Goal: Find specific page/section: Find specific page/section

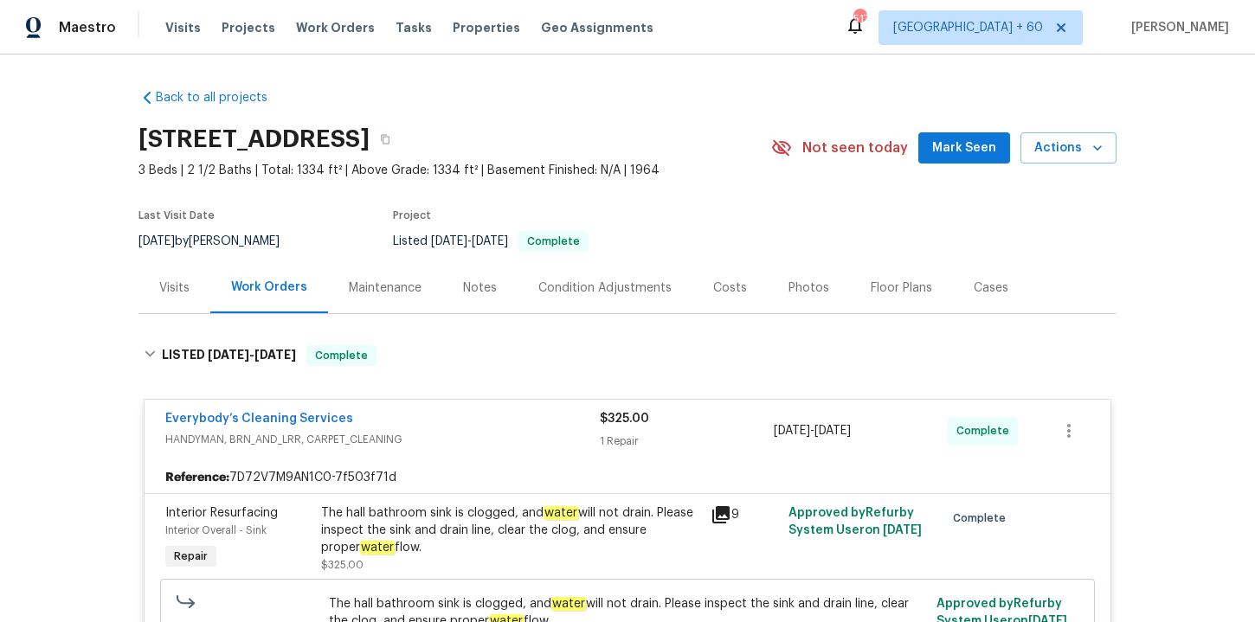
scroll to position [1761, 0]
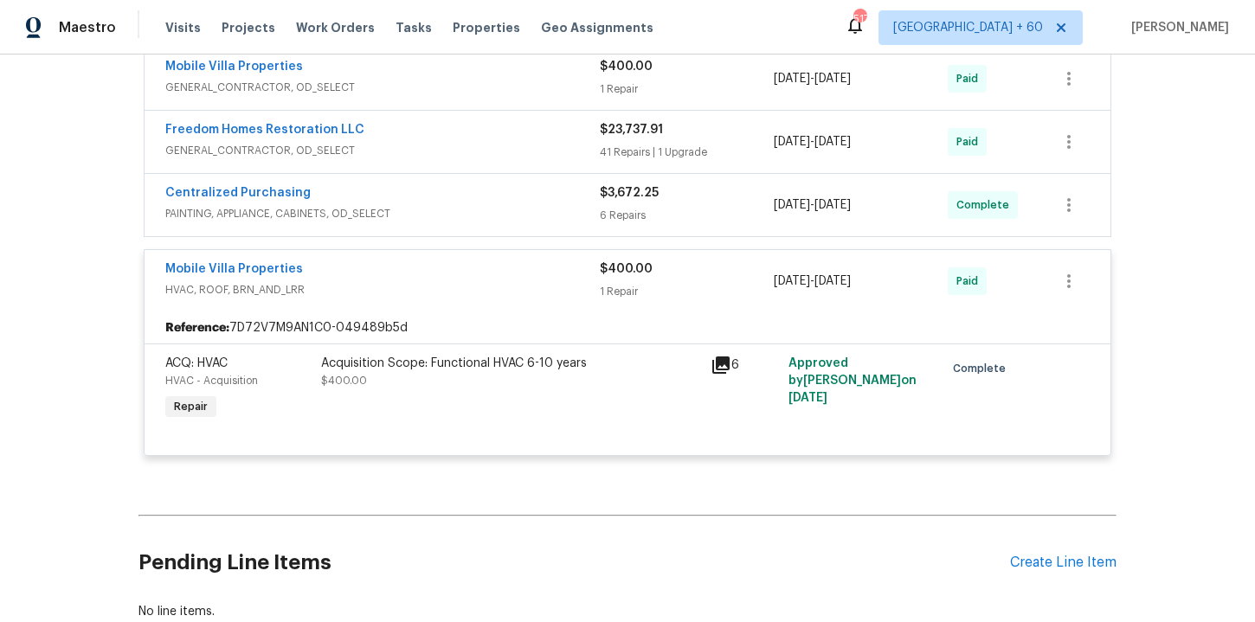
click at [339, 21] on span "Work Orders" at bounding box center [335, 27] width 79 height 17
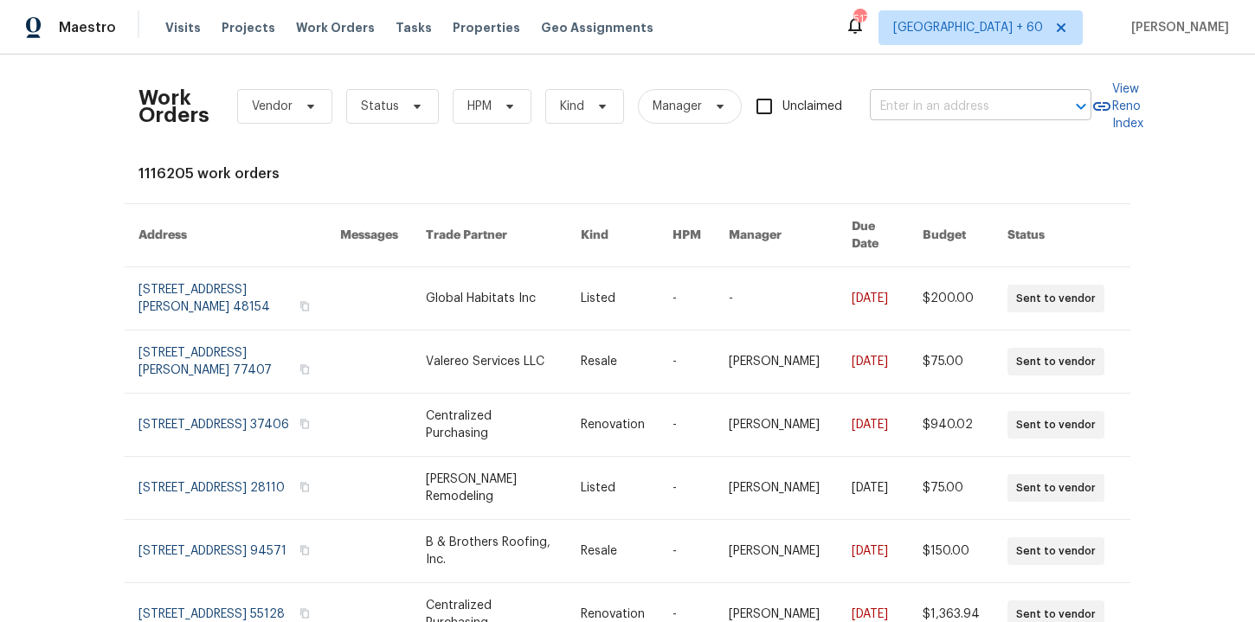
click at [946, 98] on input "text" at bounding box center [956, 106] width 173 height 27
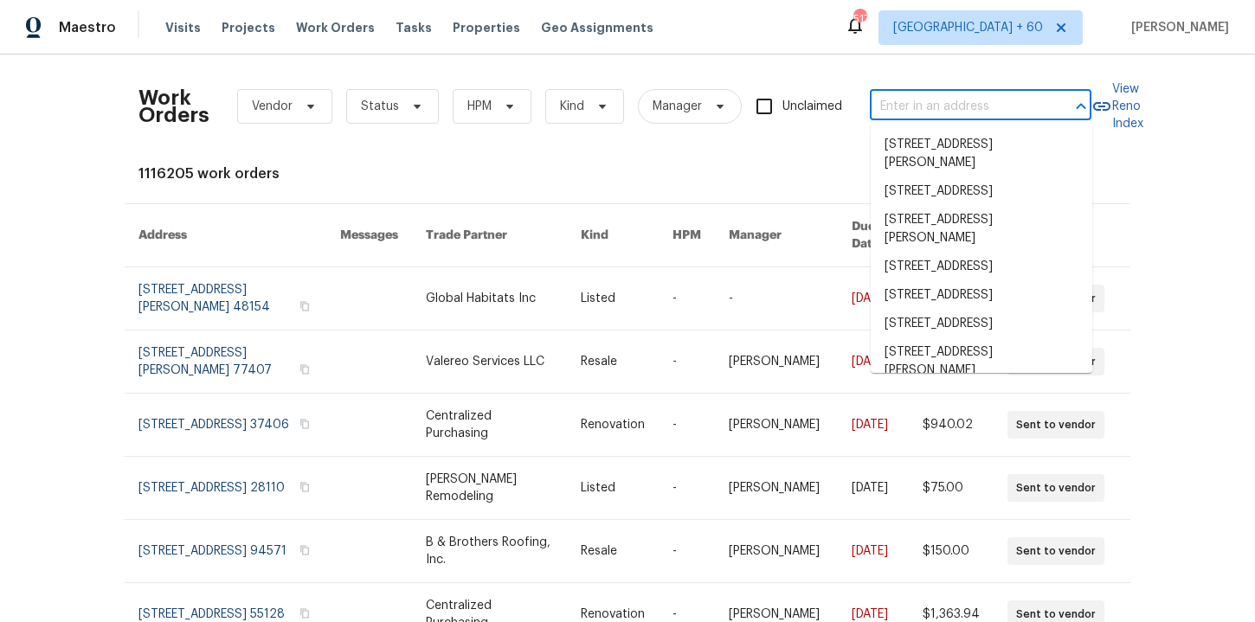
paste input "[STREET_ADDRESS][PERSON_NAME]"
type input "[STREET_ADDRESS][PERSON_NAME]"
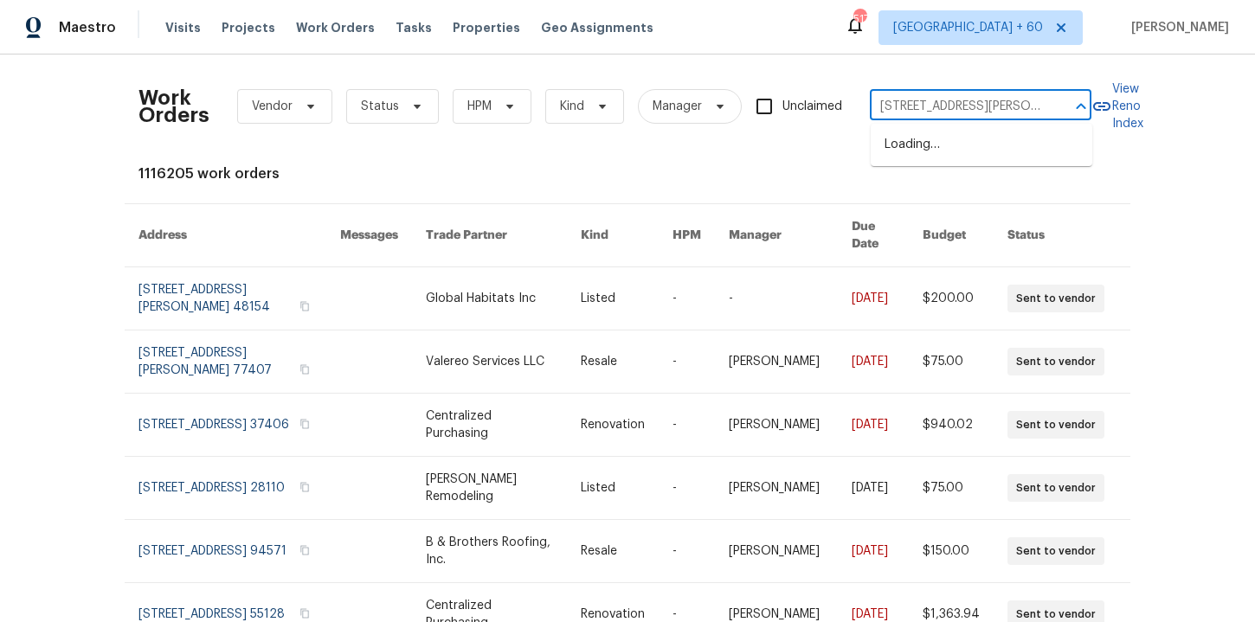
scroll to position [0, 64]
click at [952, 151] on li "[STREET_ADDRESS][PERSON_NAME]" at bounding box center [981, 154] width 222 height 47
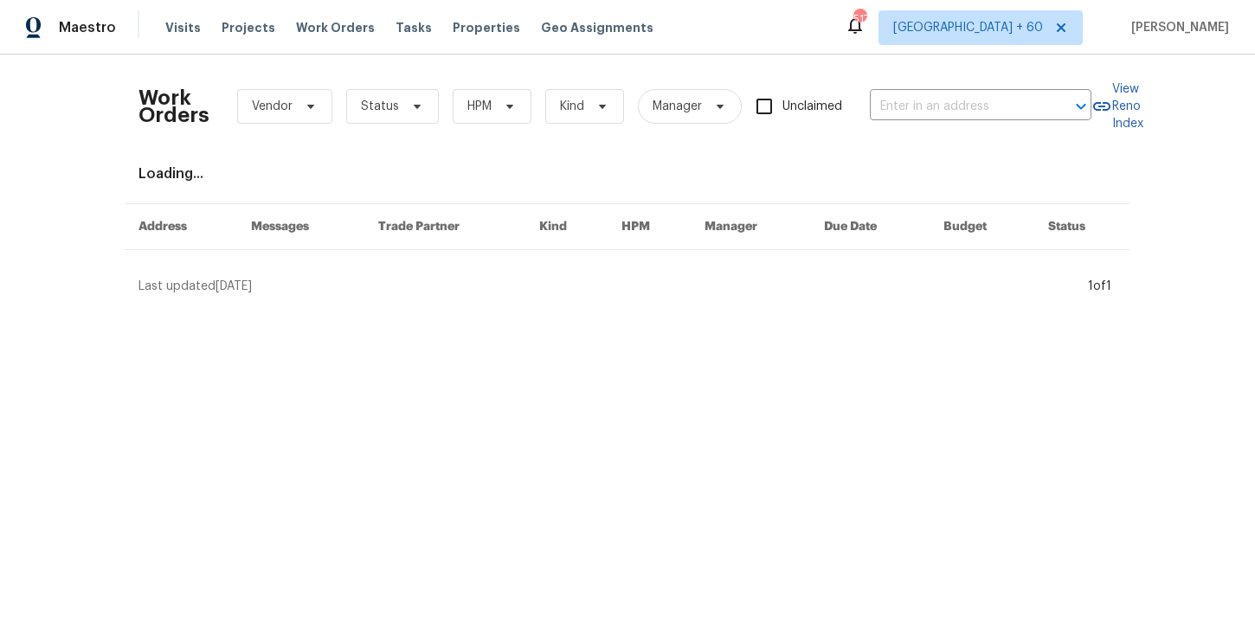
type input "[STREET_ADDRESS][PERSON_NAME]"
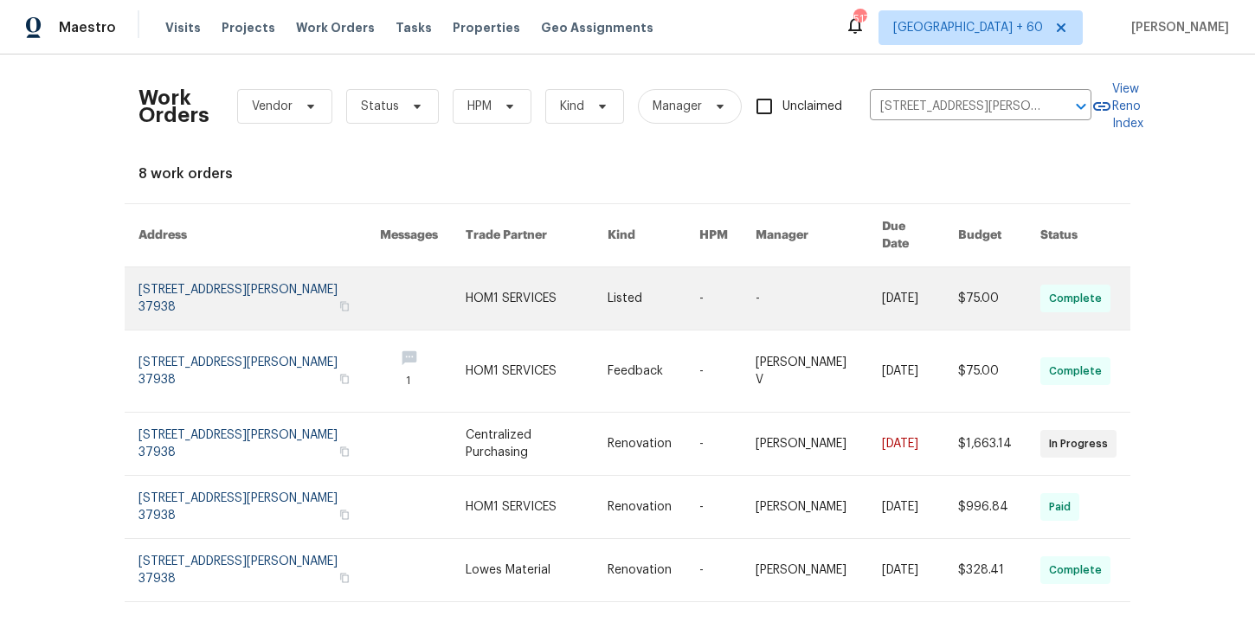
click at [215, 292] on link at bounding box center [258, 298] width 241 height 62
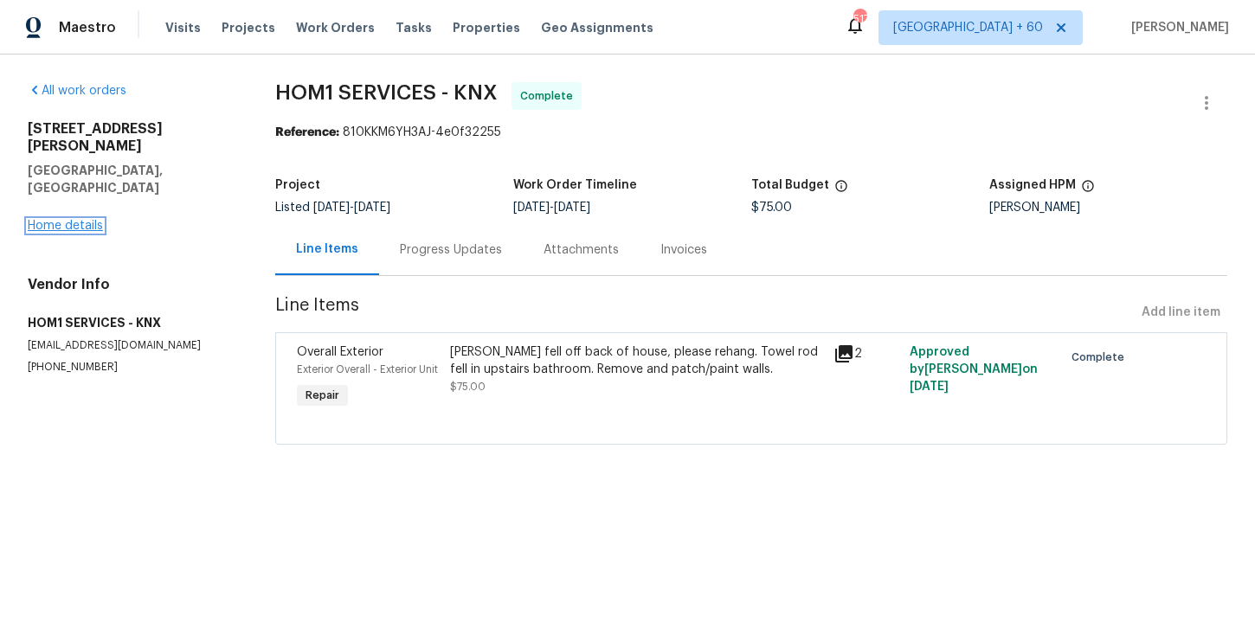
click at [83, 220] on link "Home details" at bounding box center [65, 226] width 75 height 12
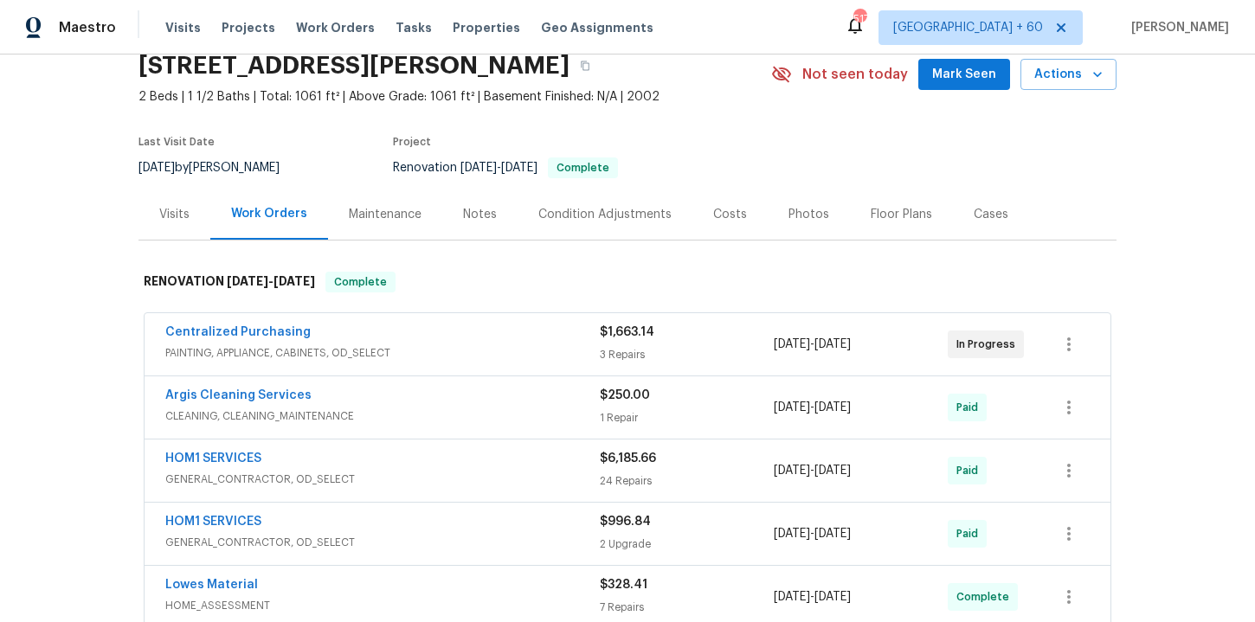
scroll to position [265, 0]
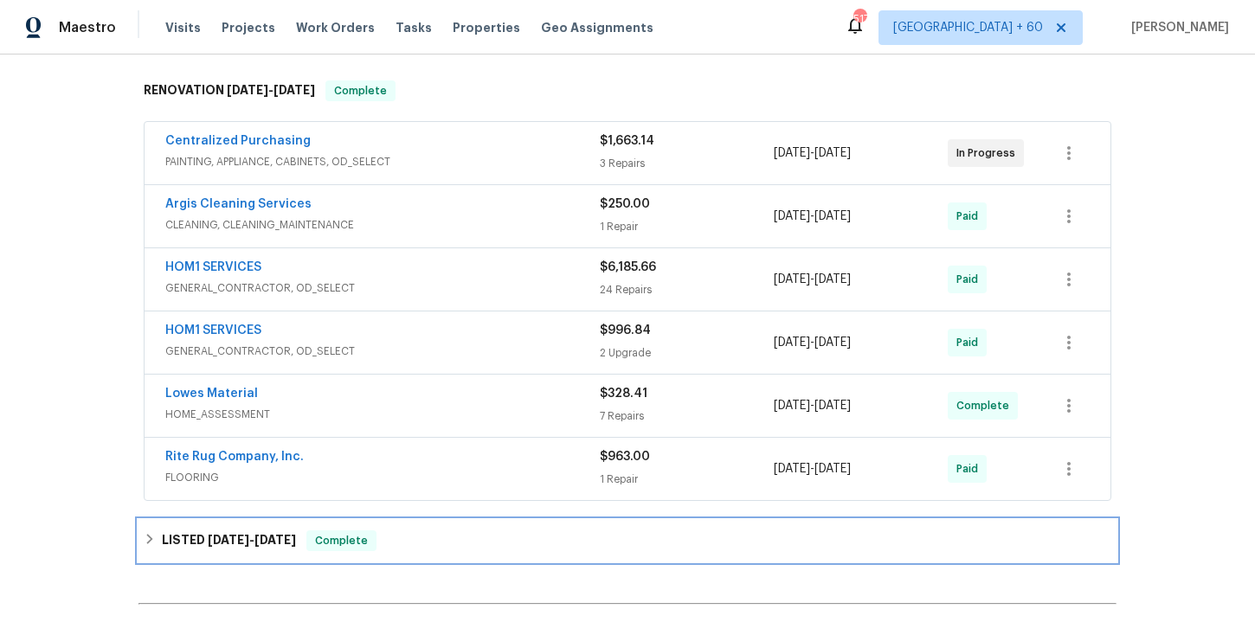
click at [451, 539] on div "LISTED [DATE] - [DATE] Complete" at bounding box center [627, 540] width 967 height 21
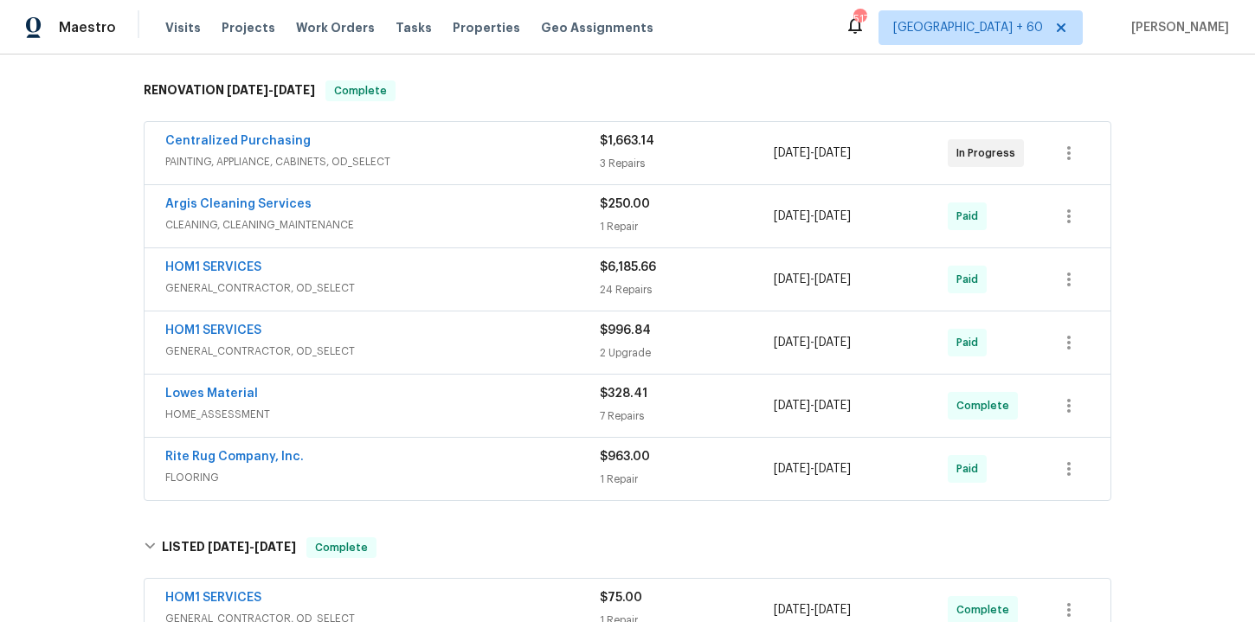
click at [453, 473] on span "FLOORING" at bounding box center [382, 477] width 434 height 17
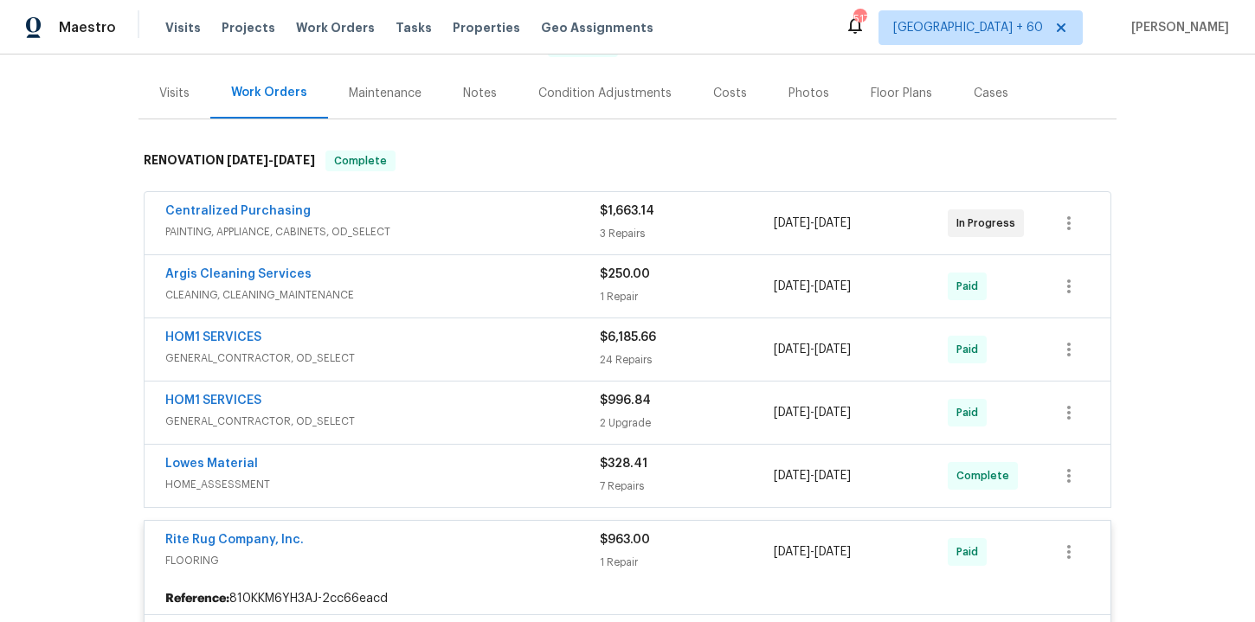
scroll to position [191, 0]
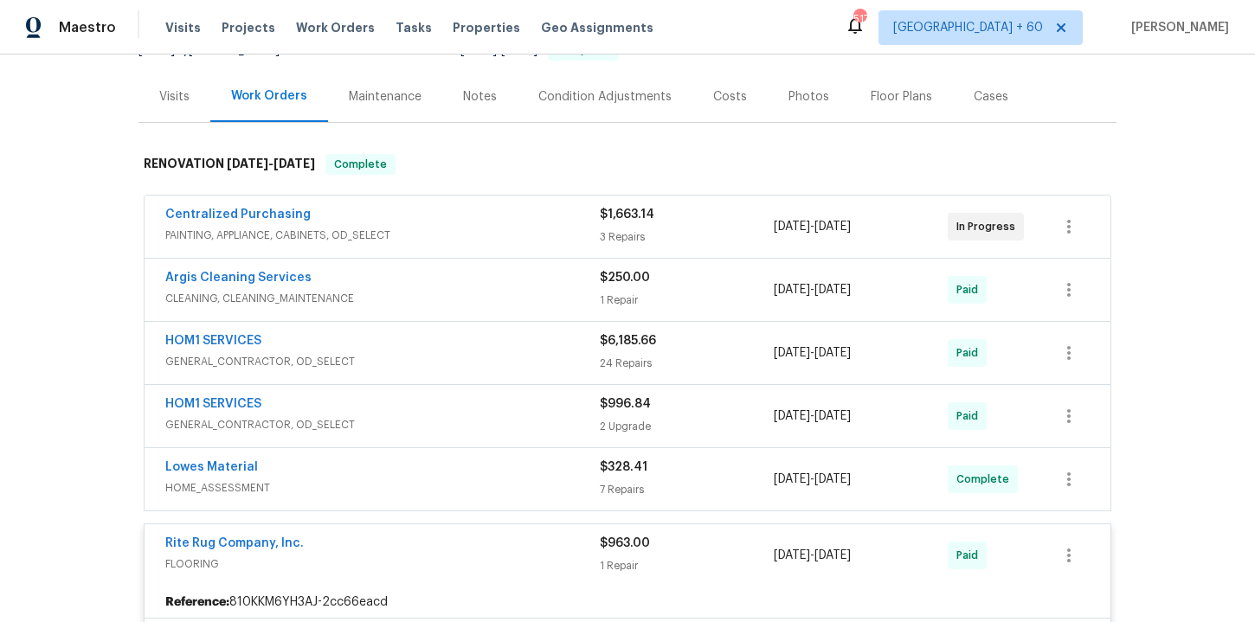
click at [455, 230] on span "PAINTING, APPLIANCE, CABINETS, OD_SELECT" at bounding box center [382, 235] width 434 height 17
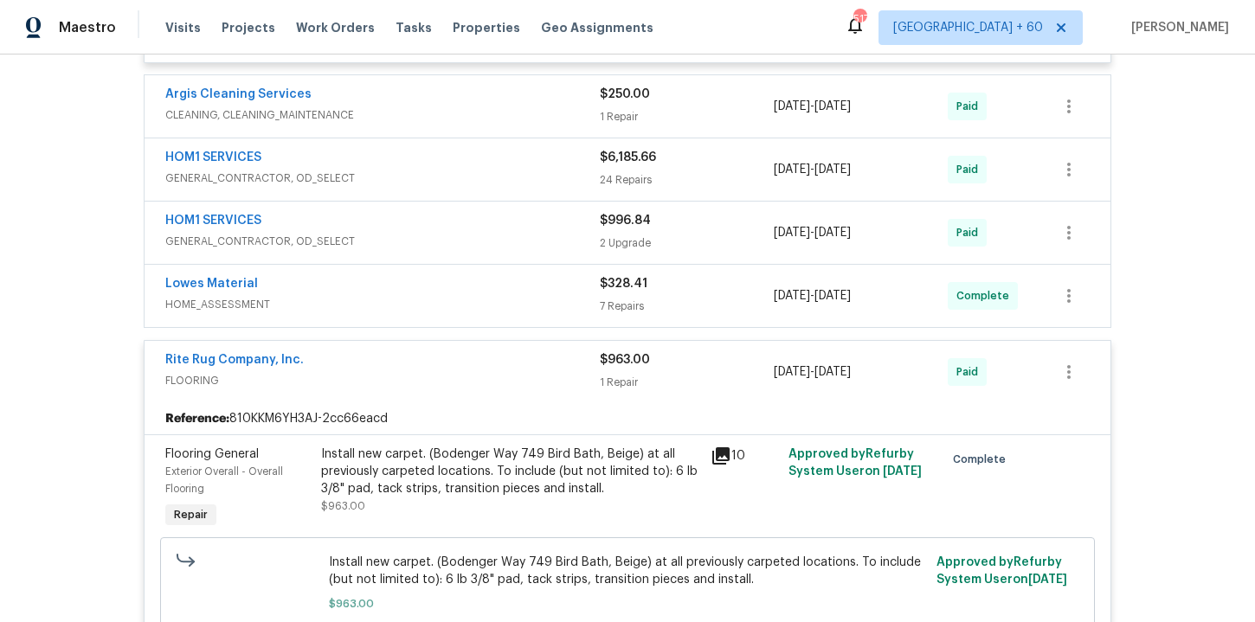
scroll to position [785, 0]
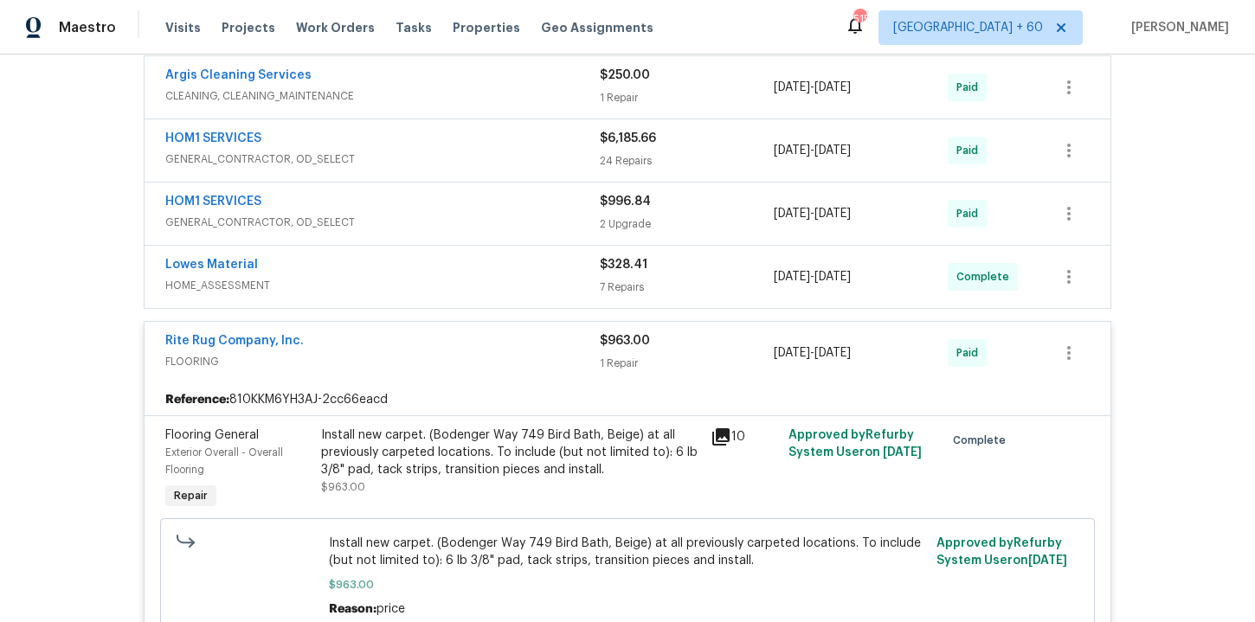
click at [521, 270] on div "Lowes Material" at bounding box center [382, 266] width 434 height 21
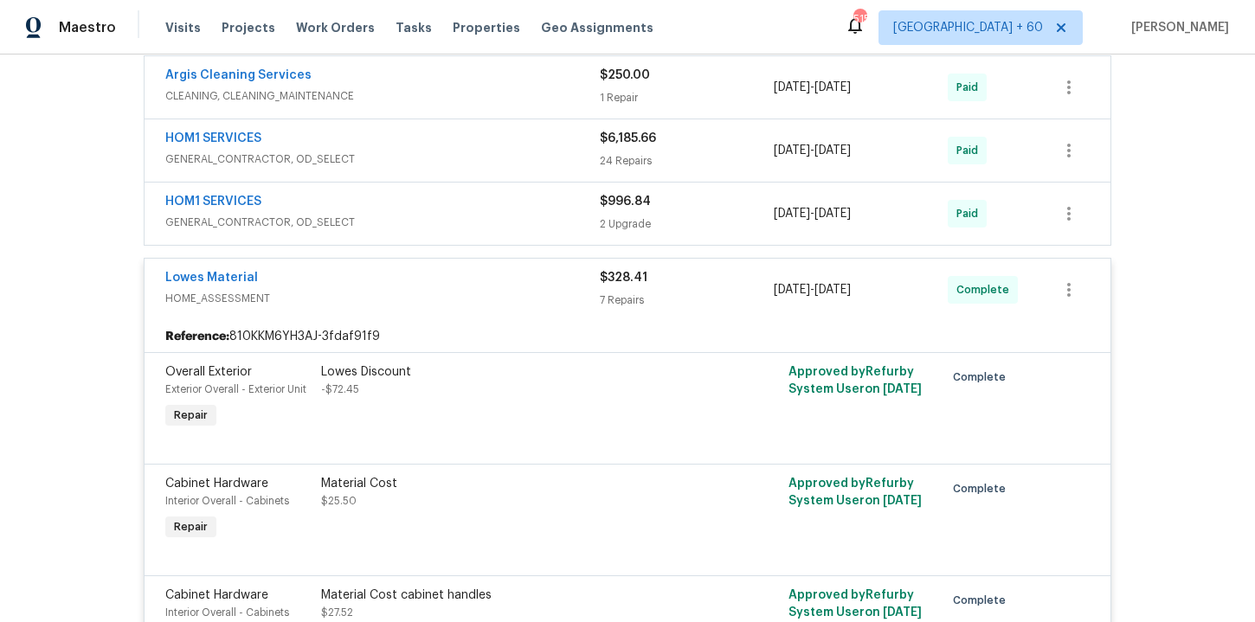
click at [510, 207] on div "HOM1 SERVICES" at bounding box center [382, 203] width 434 height 21
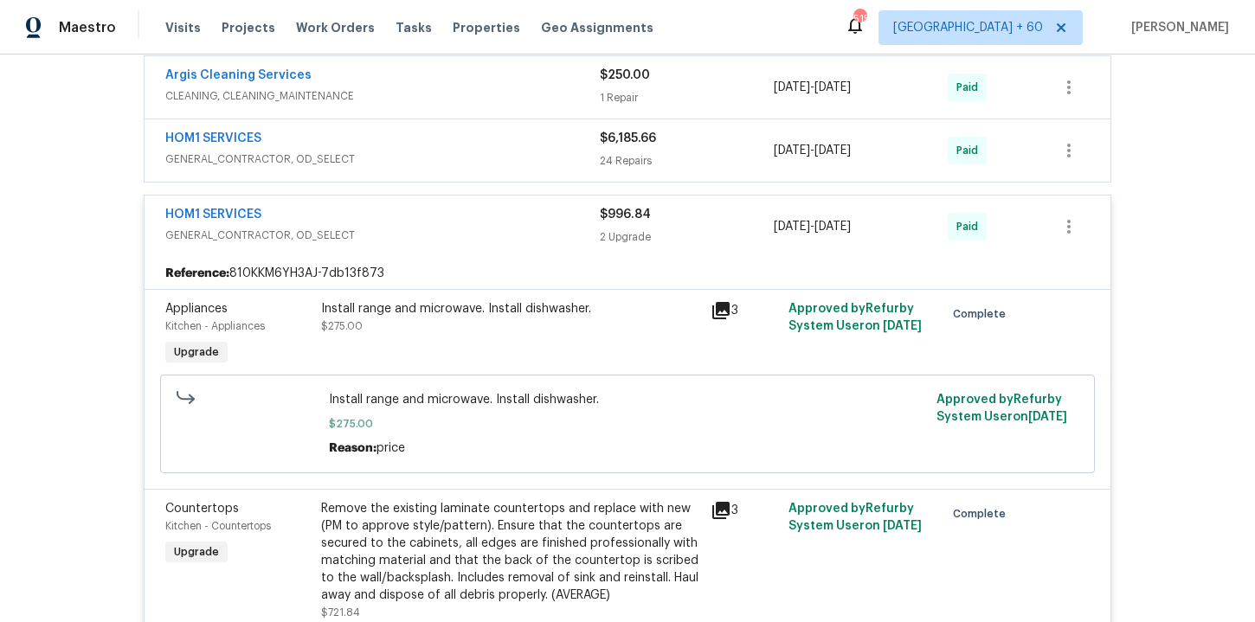
click at [497, 155] on span "GENERAL_CONTRACTOR, OD_SELECT" at bounding box center [382, 159] width 434 height 17
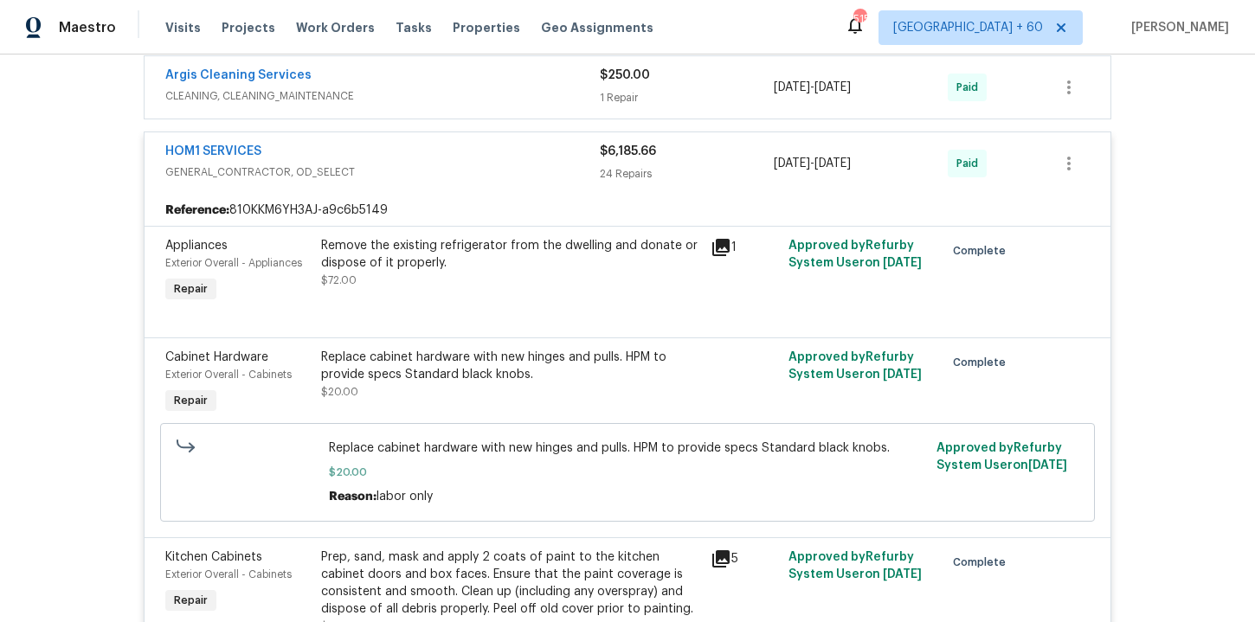
click at [482, 87] on div "Argis Cleaning Services" at bounding box center [382, 77] width 434 height 21
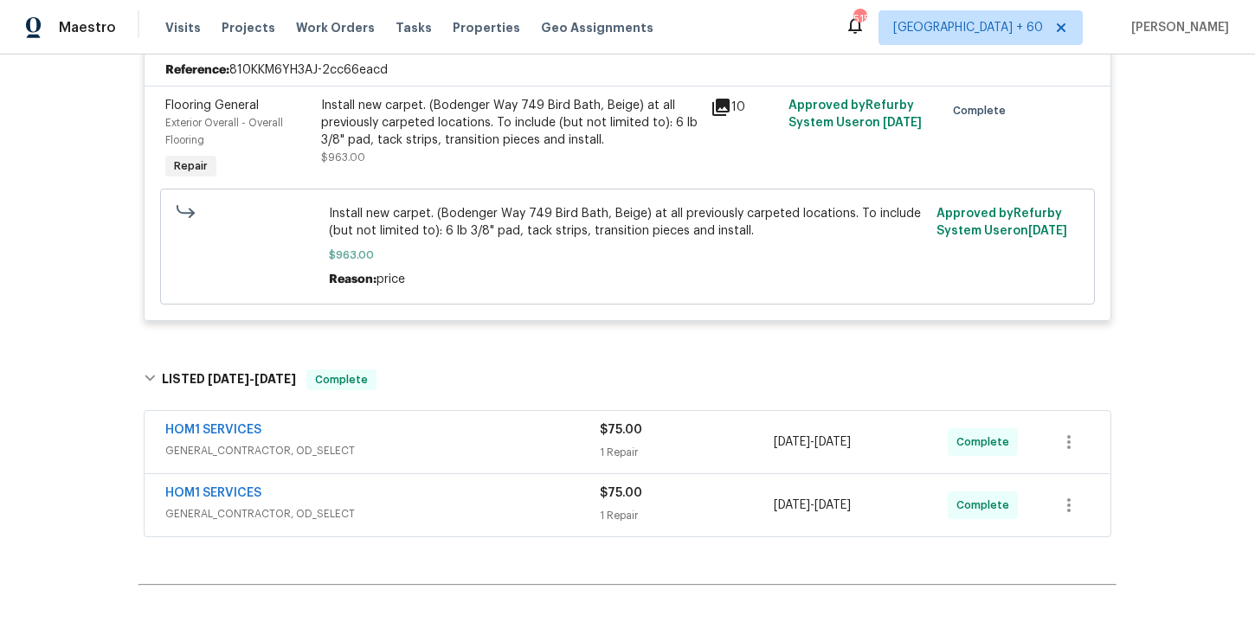
scroll to position [7483, 0]
